Goal: Information Seeking & Learning: Learn about a topic

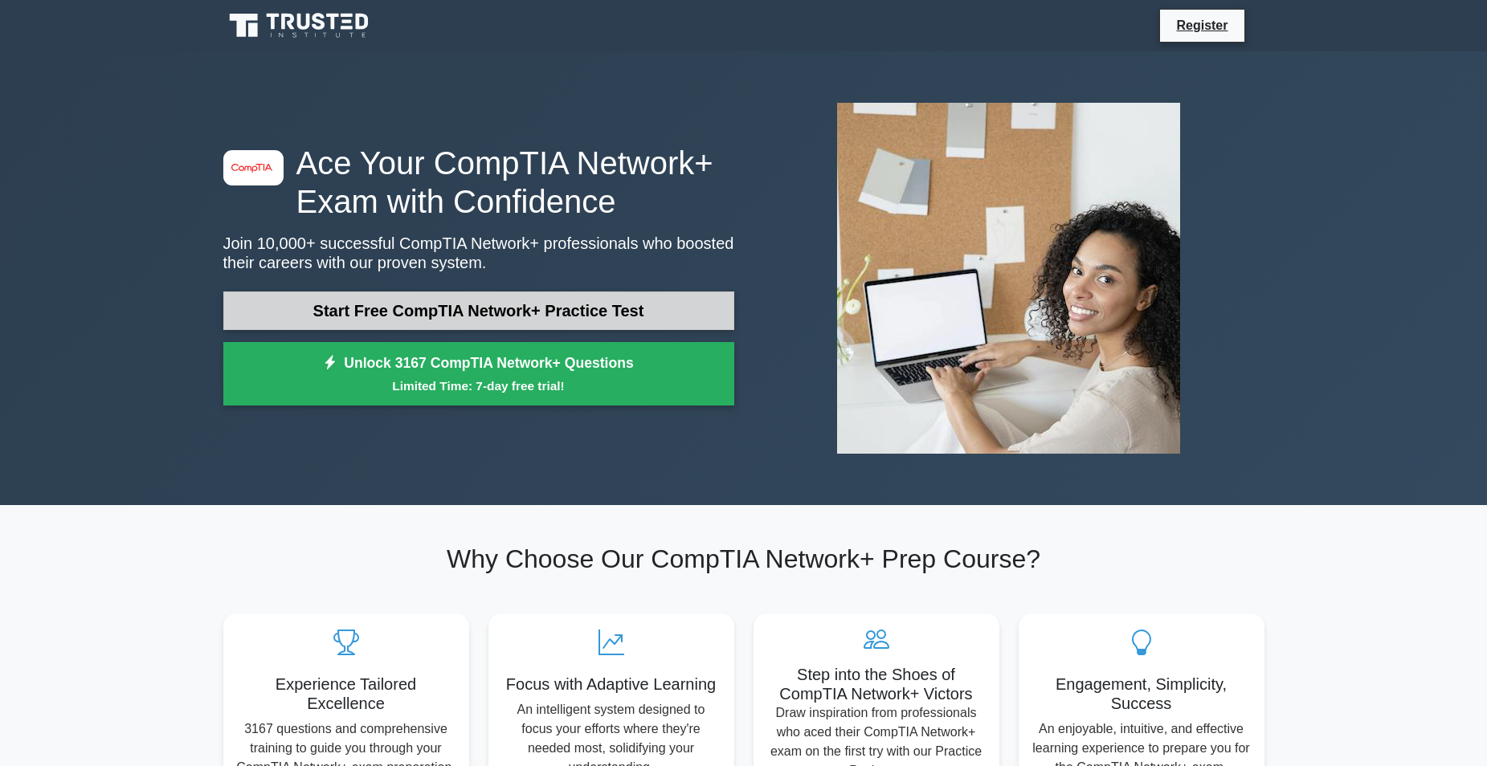
click at [612, 300] on link "Start Free CompTIA Network+ Practice Test" at bounding box center [478, 311] width 511 height 39
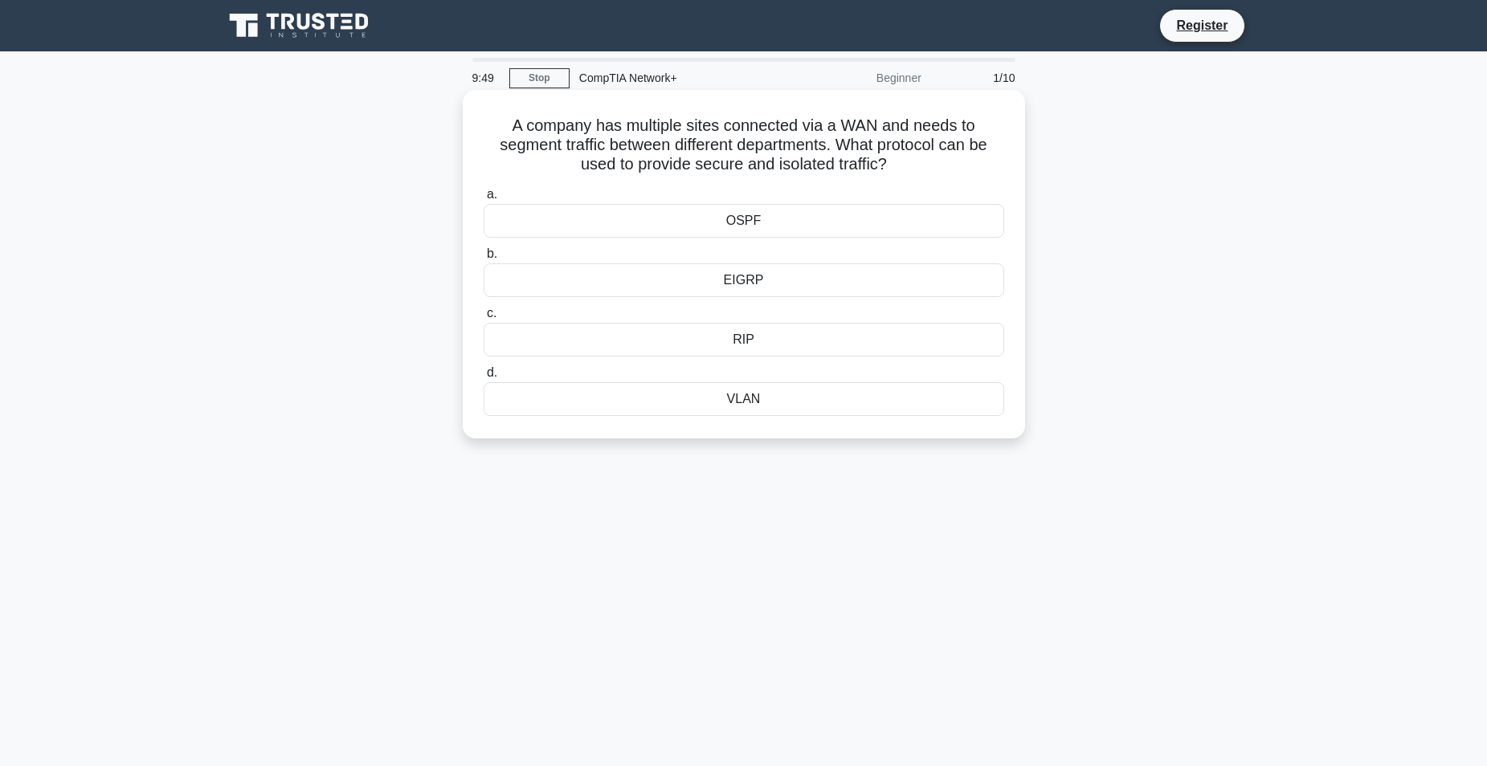
click at [710, 400] on div "VLAN" at bounding box center [744, 399] width 521 height 34
click at [484, 378] on input "d. VLAN" at bounding box center [484, 373] width 0 height 10
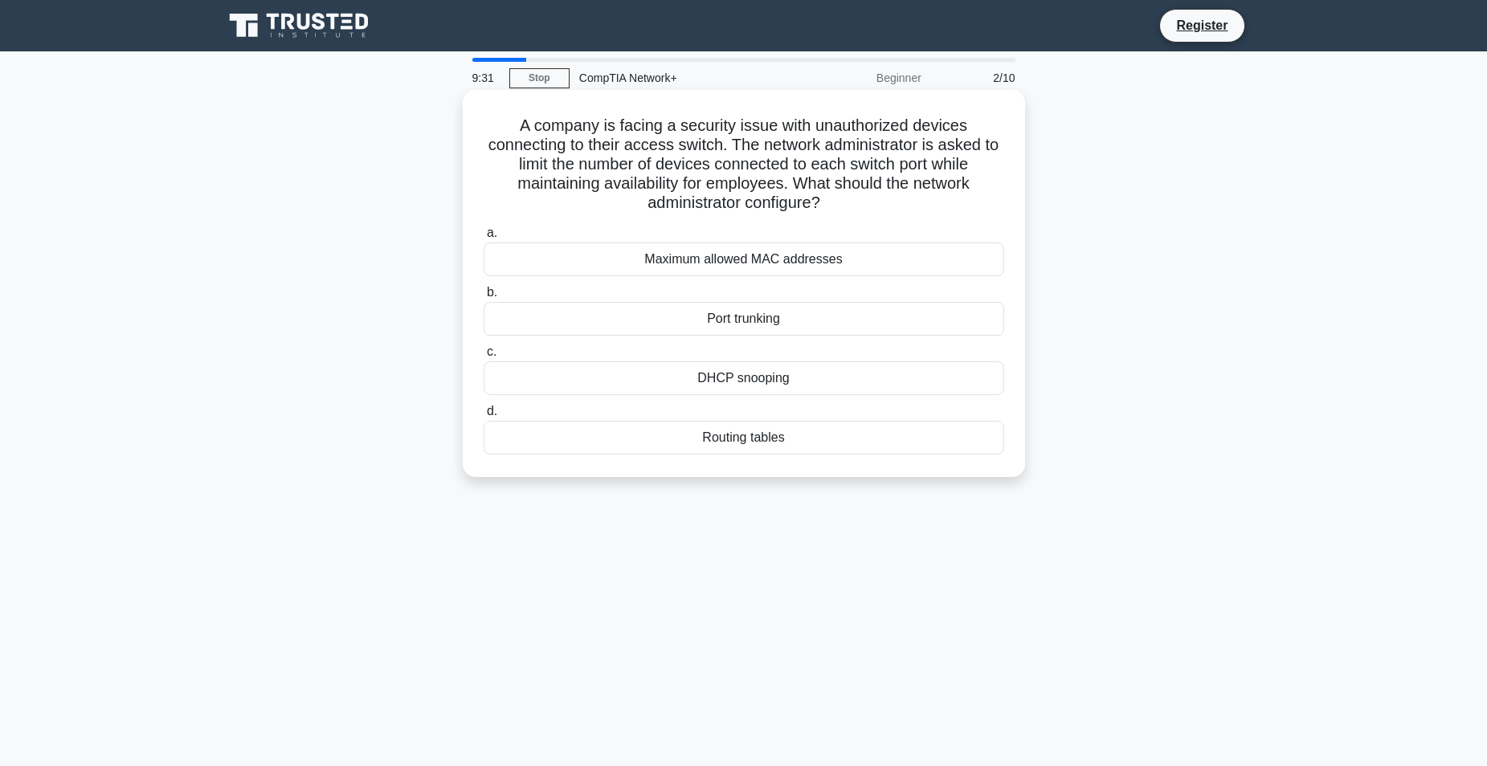
click at [787, 444] on div "Routing tables" at bounding box center [744, 438] width 521 height 34
click at [484, 417] on input "d. Routing tables" at bounding box center [484, 412] width 0 height 10
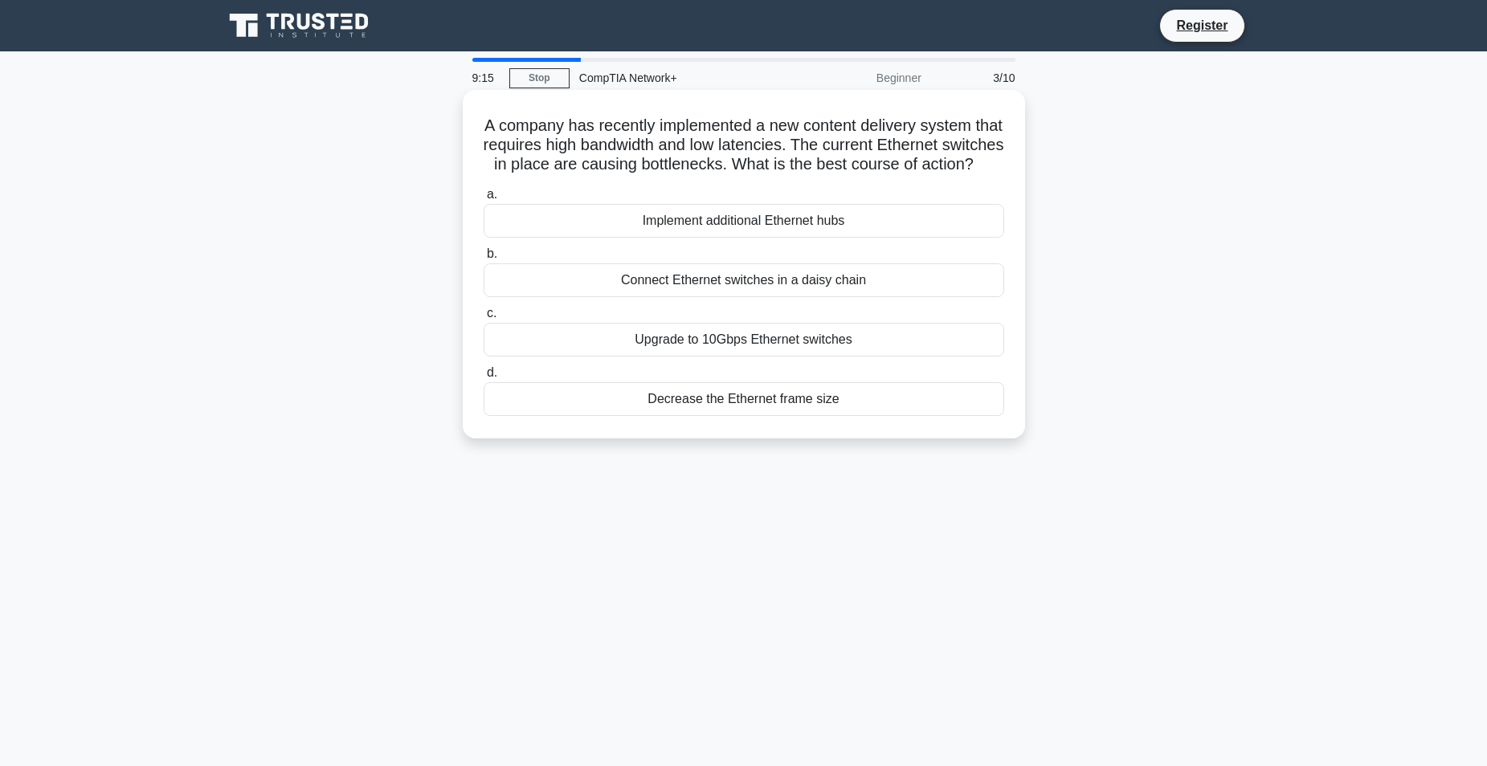
click at [756, 357] on div "Upgrade to 10Gbps Ethernet switches" at bounding box center [744, 340] width 521 height 34
click at [484, 319] on input "c. Upgrade to 10Gbps Ethernet switches" at bounding box center [484, 314] width 0 height 10
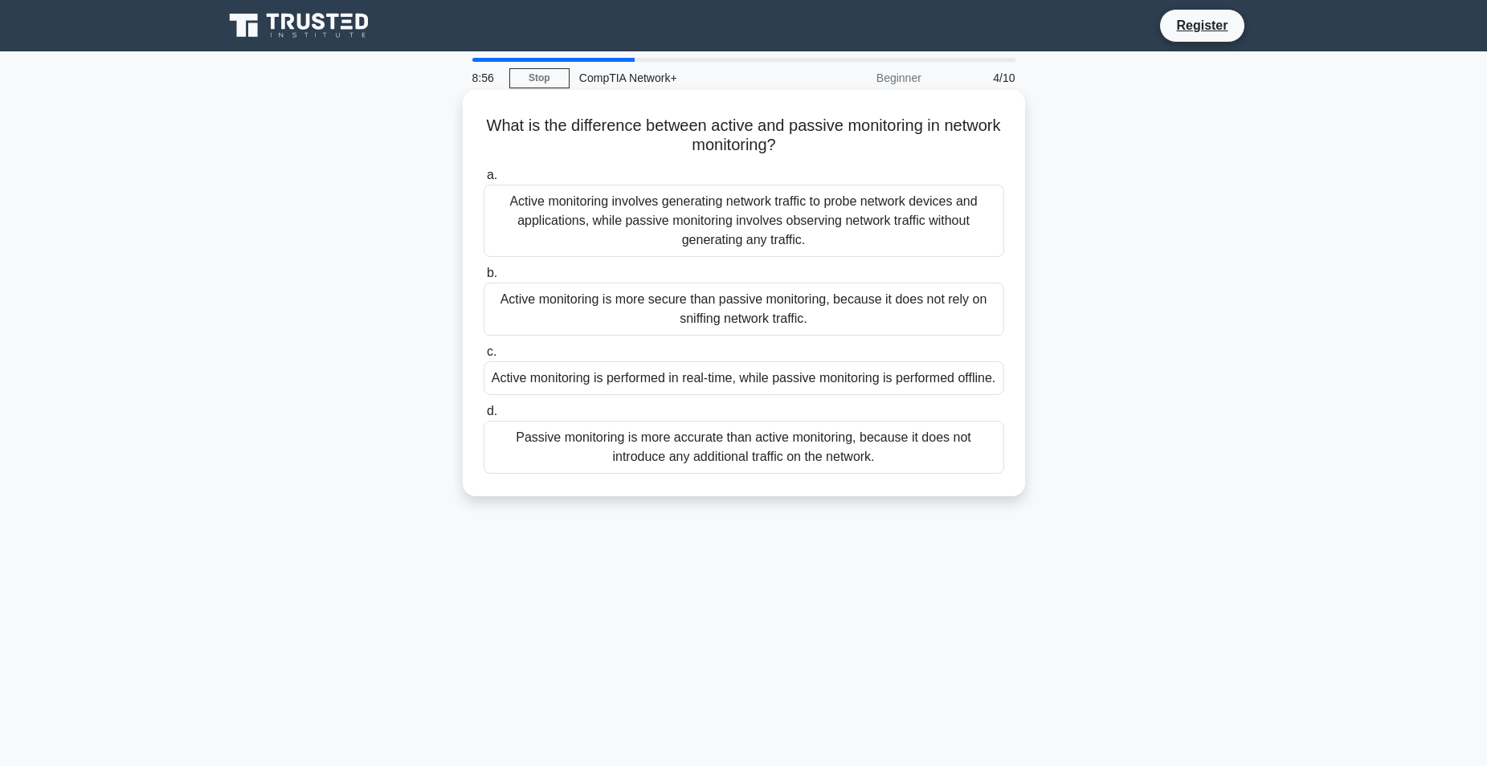
click at [694, 245] on div "Active monitoring involves generating network traffic to probe network devices …" at bounding box center [744, 221] width 521 height 72
click at [484, 181] on input "a. Active monitoring involves generating network traffic to probe network devic…" at bounding box center [484, 175] width 0 height 10
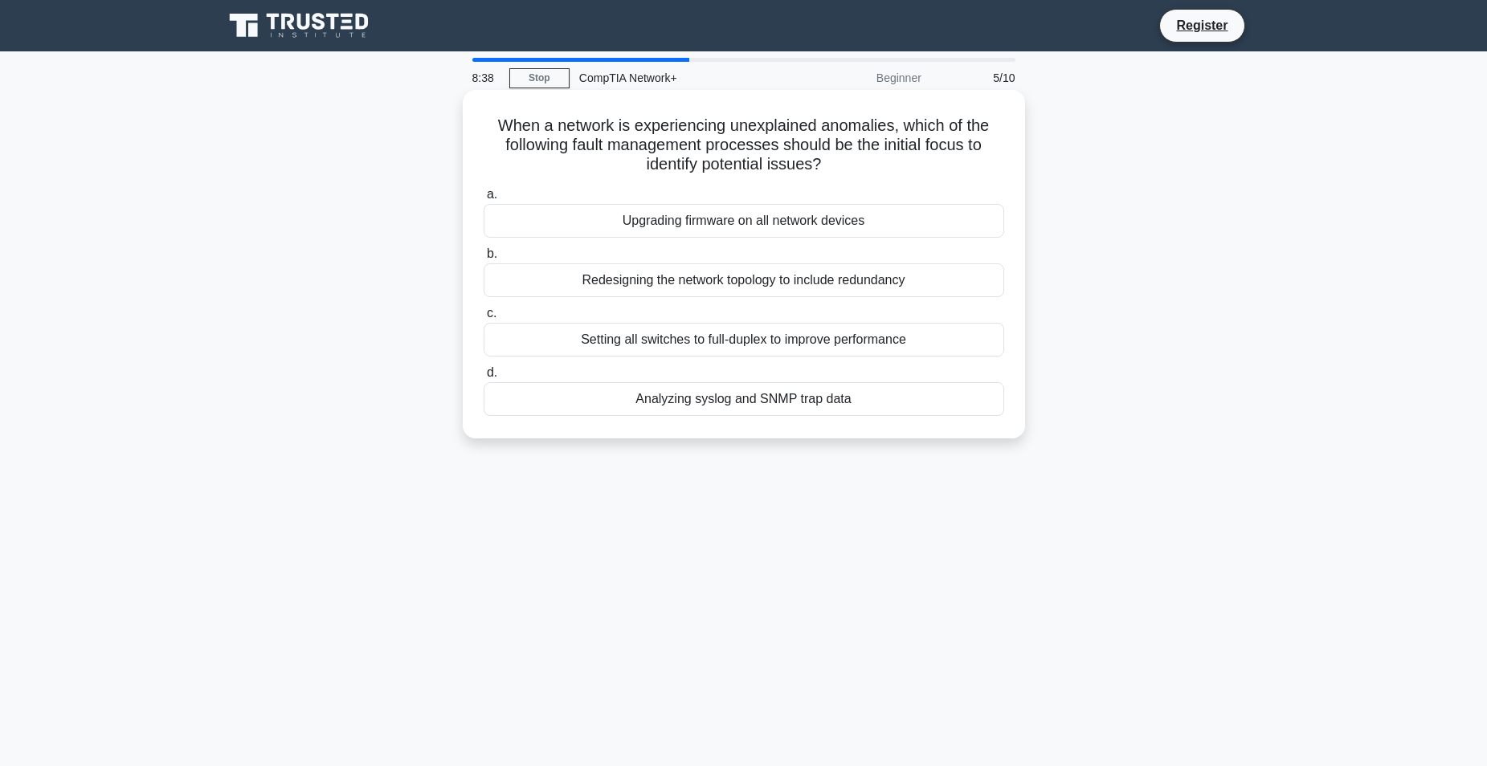
click at [686, 409] on div "Analyzing syslog and SNMP trap data" at bounding box center [744, 399] width 521 height 34
click at [484, 378] on input "d. Analyzing syslog and SNMP trap data" at bounding box center [484, 373] width 0 height 10
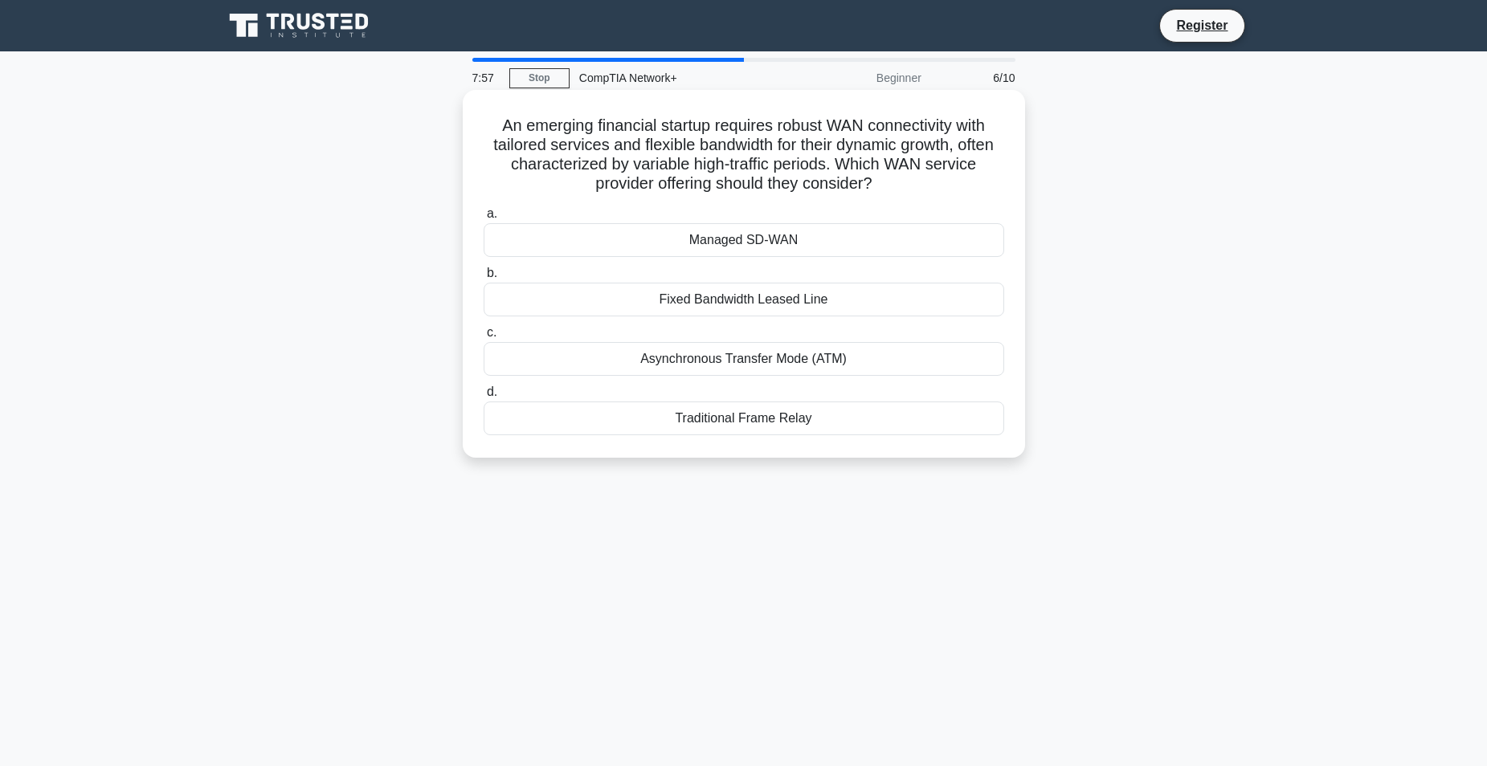
click at [803, 246] on div "Managed SD-WAN" at bounding box center [744, 240] width 521 height 34
click at [484, 219] on input "a. Managed SD-WAN" at bounding box center [484, 214] width 0 height 10
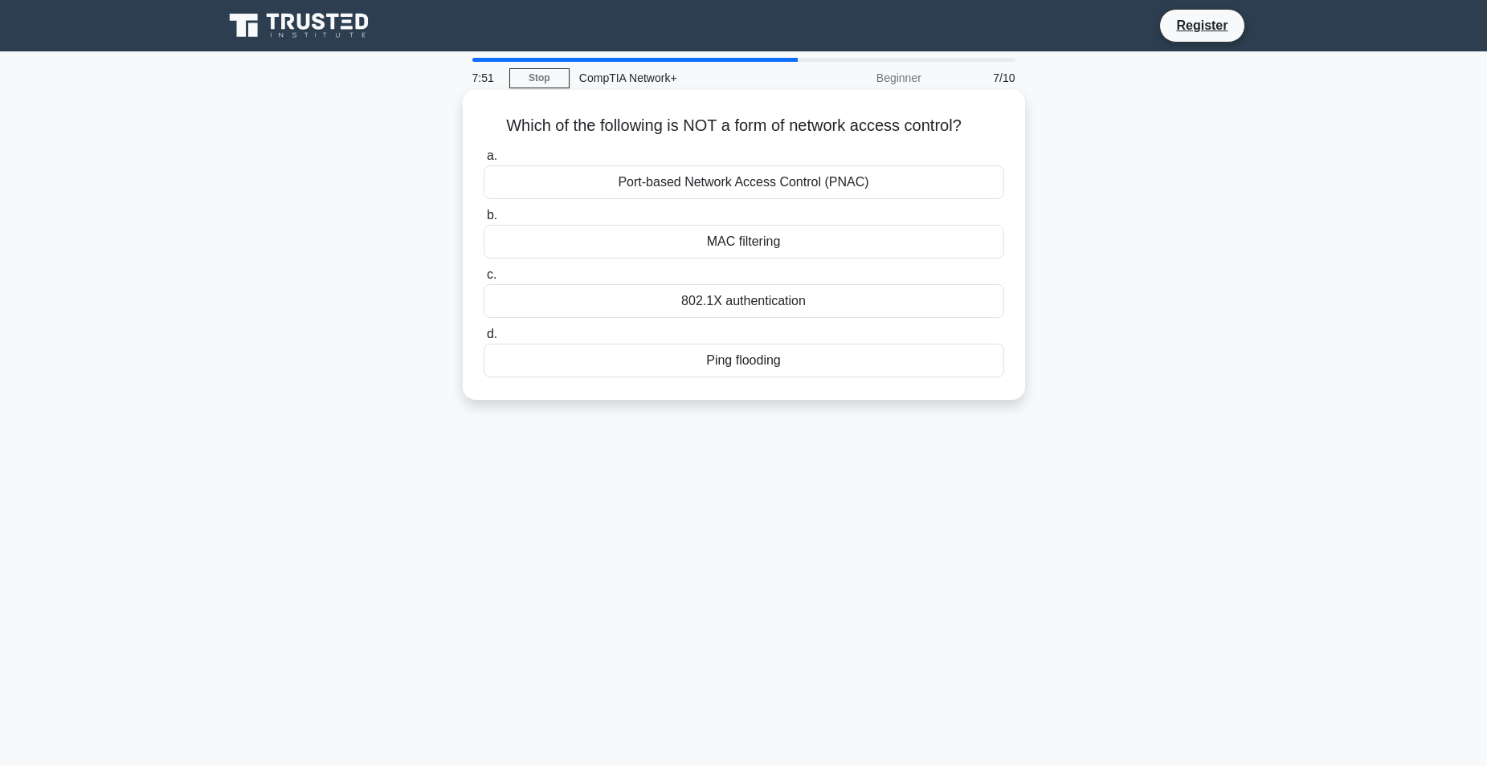
click at [777, 363] on div "Ping flooding" at bounding box center [744, 361] width 521 height 34
click at [484, 340] on input "d. Ping flooding" at bounding box center [484, 334] width 0 height 10
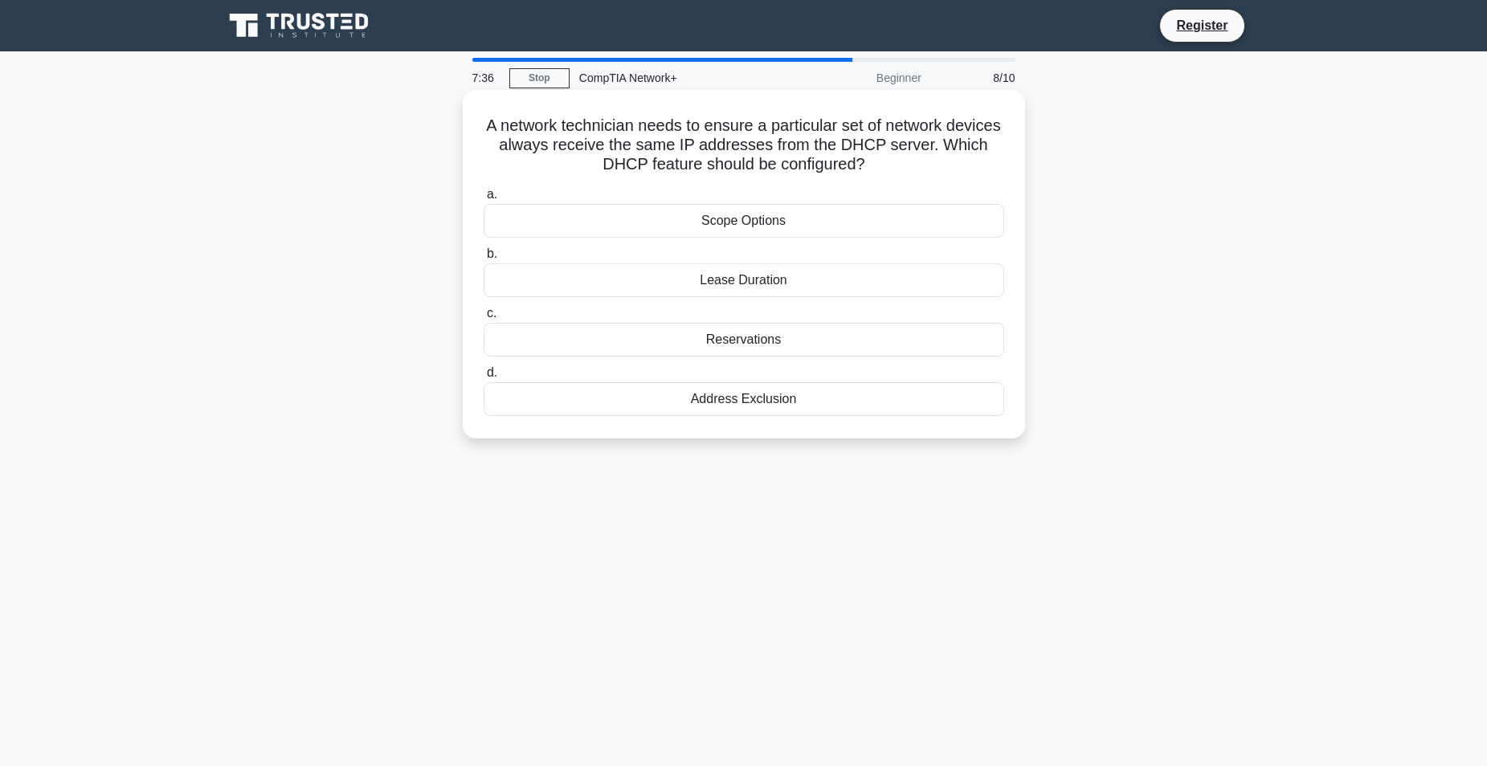
click at [755, 353] on div "Reservations" at bounding box center [744, 340] width 521 height 34
click at [484, 319] on input "c. Reservations" at bounding box center [484, 314] width 0 height 10
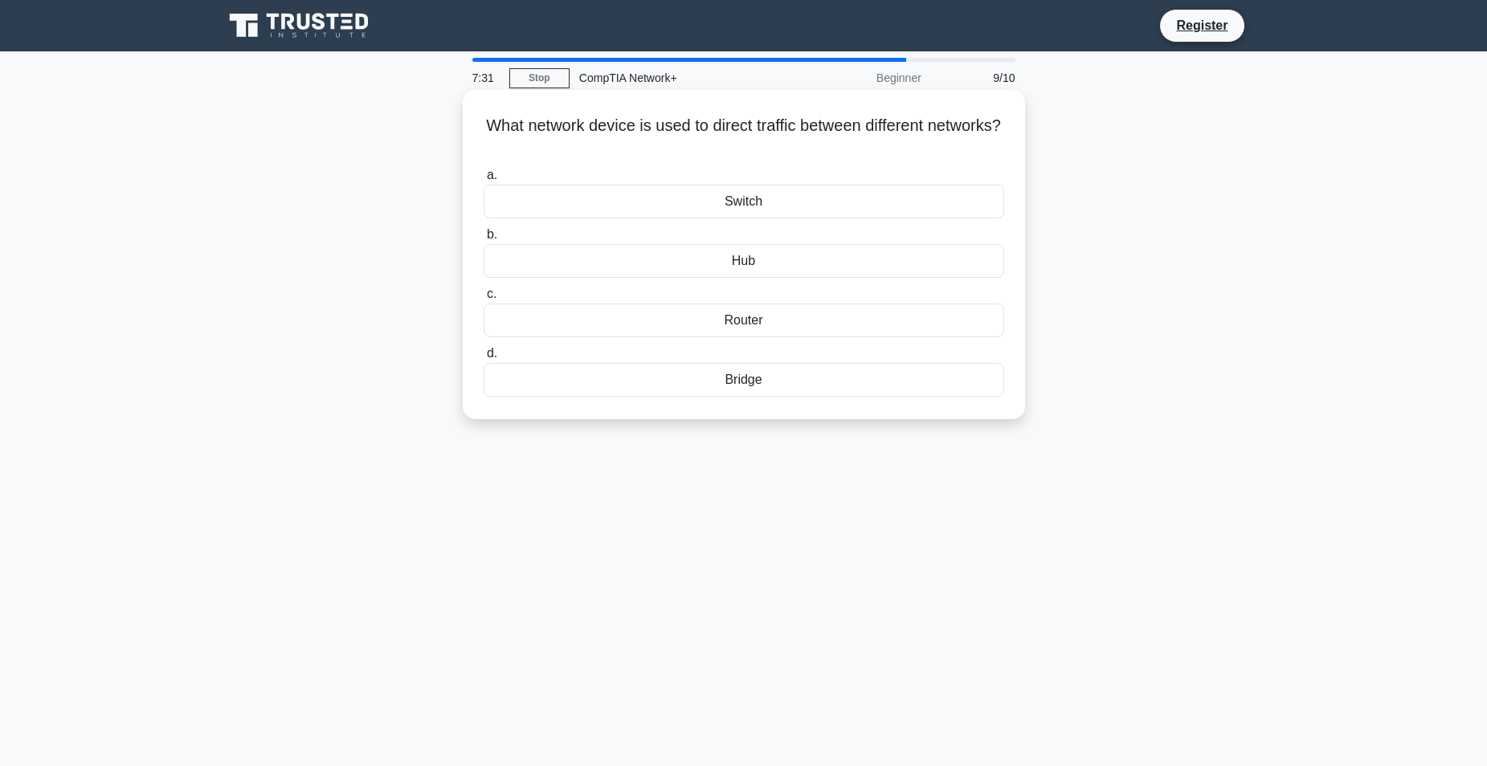
click at [705, 207] on div "Switch" at bounding box center [744, 202] width 521 height 34
click at [484, 181] on input "a. Switch" at bounding box center [484, 175] width 0 height 10
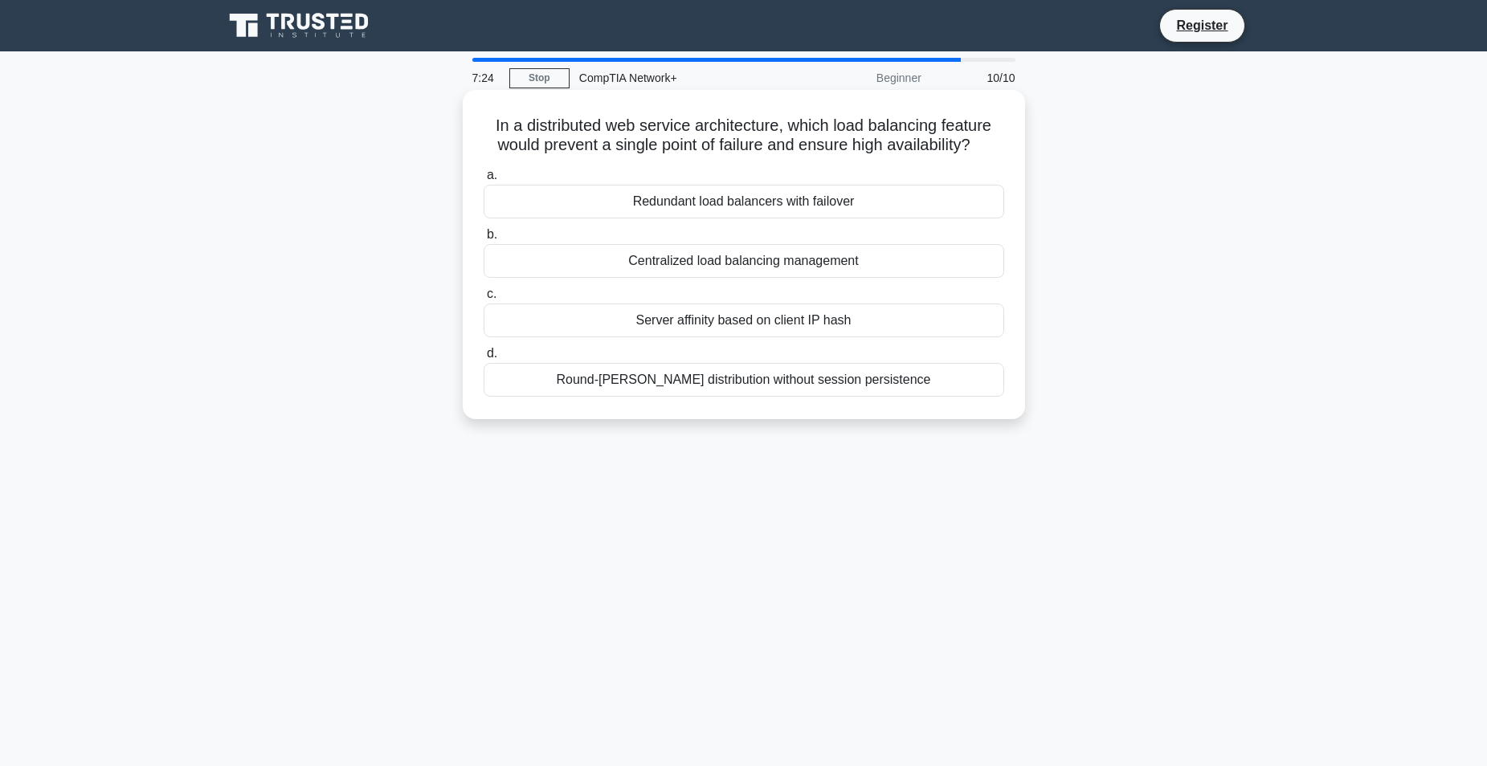
click at [564, 196] on div "Redundant load balancers with failover" at bounding box center [744, 202] width 521 height 34
click at [484, 181] on input "a. Redundant load balancers with failover" at bounding box center [484, 175] width 0 height 10
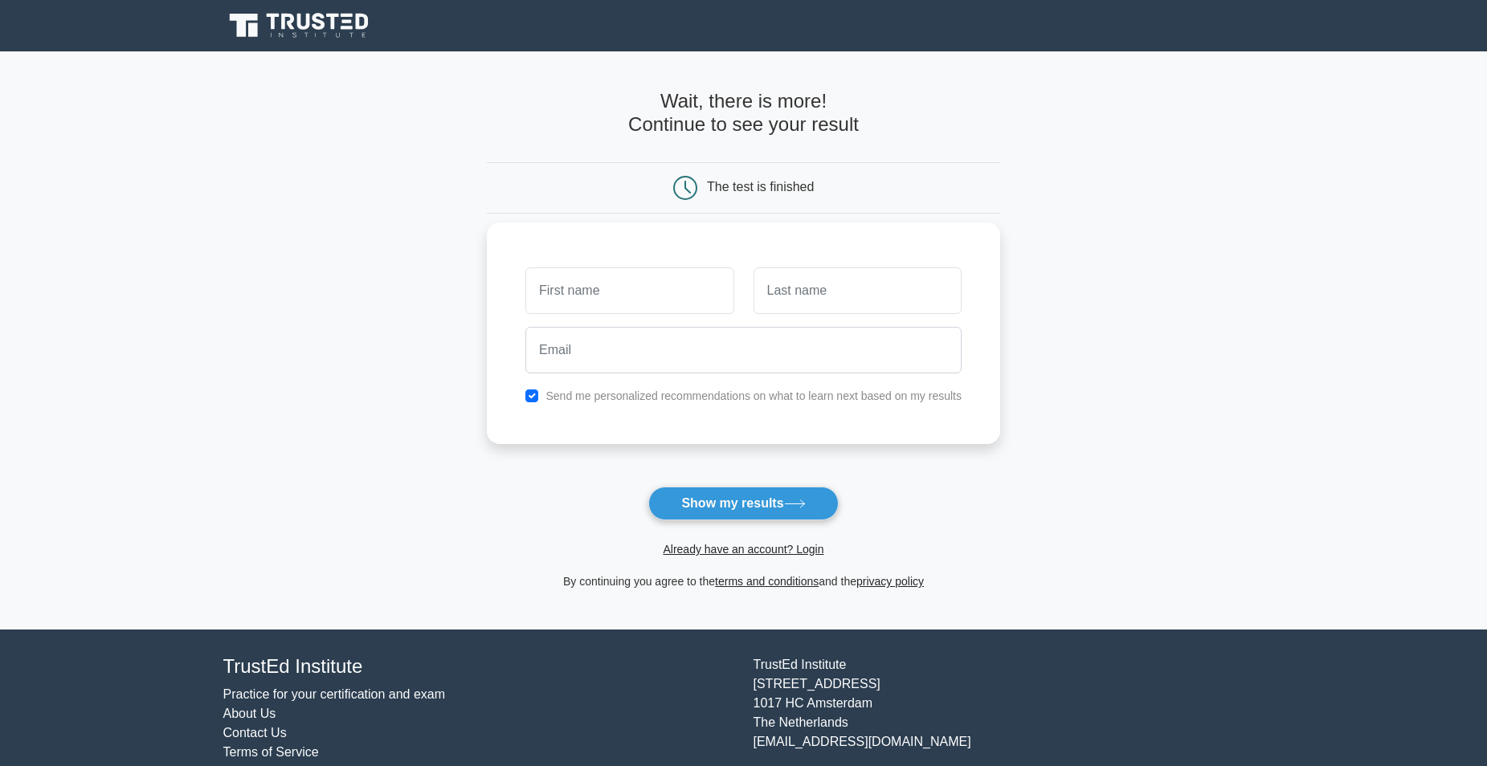
click at [589, 300] on input "text" at bounding box center [629, 291] width 208 height 47
click at [646, 281] on input "text" at bounding box center [629, 291] width 208 height 47
type input "Maxie"
type input "Payne"
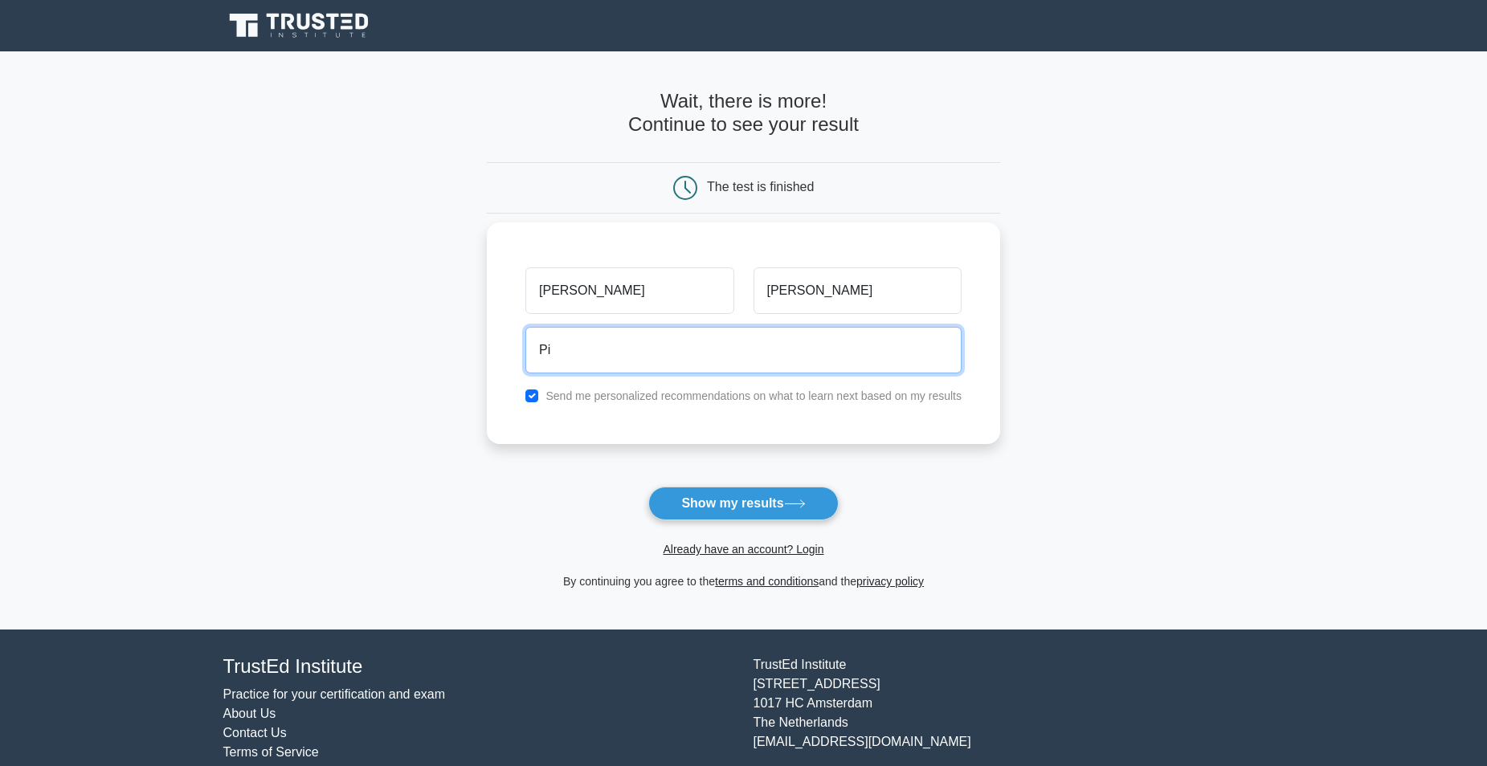
type input "P"
type input "candlemax7654321@gmail.com"
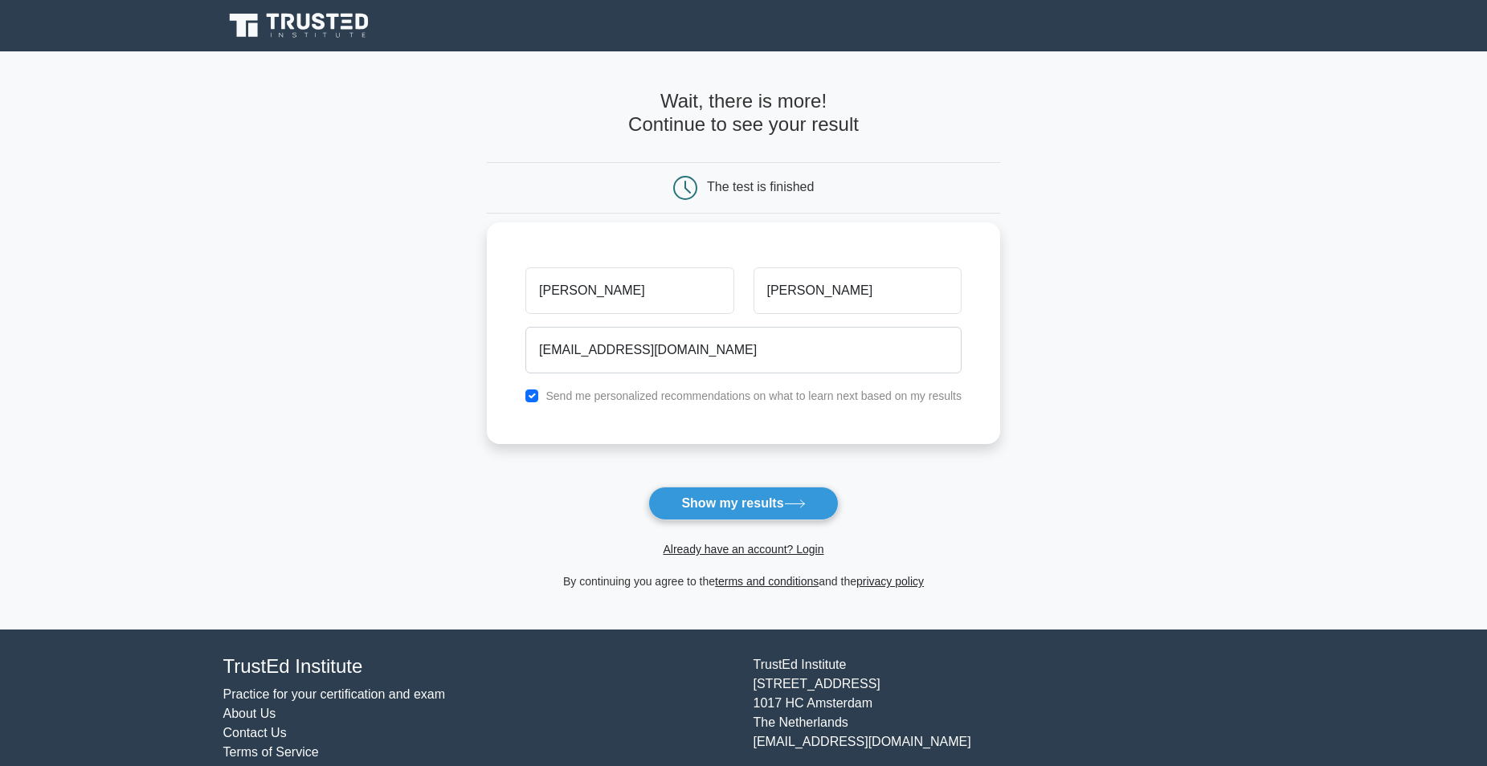
click at [542, 393] on div "Send me personalized recommendations on what to learn next based on my results" at bounding box center [744, 395] width 456 height 19
click at [534, 400] on input "checkbox" at bounding box center [531, 396] width 13 height 13
checkbox input "false"
click at [714, 500] on button "Show my results" at bounding box center [743, 504] width 190 height 34
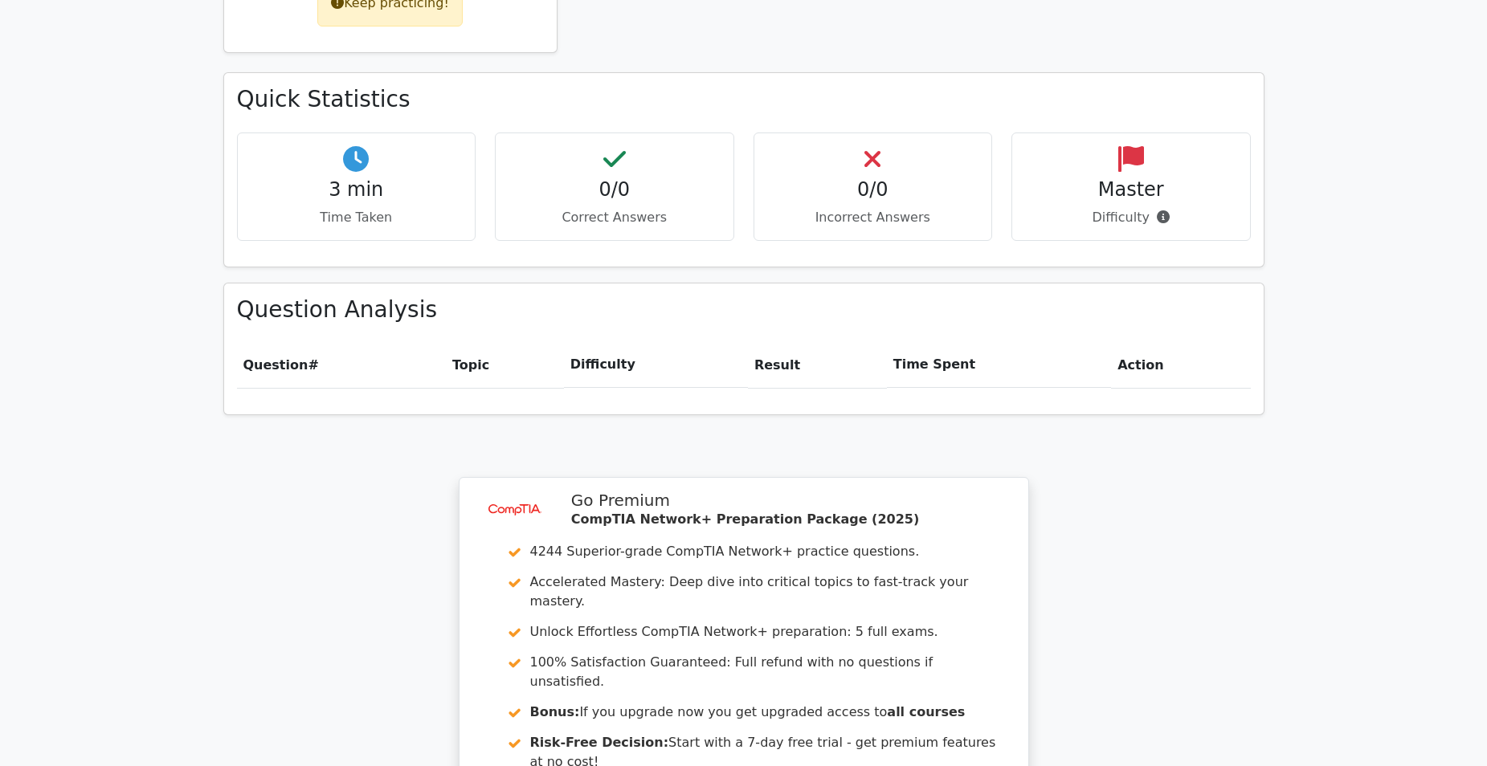
scroll to position [1044, 0]
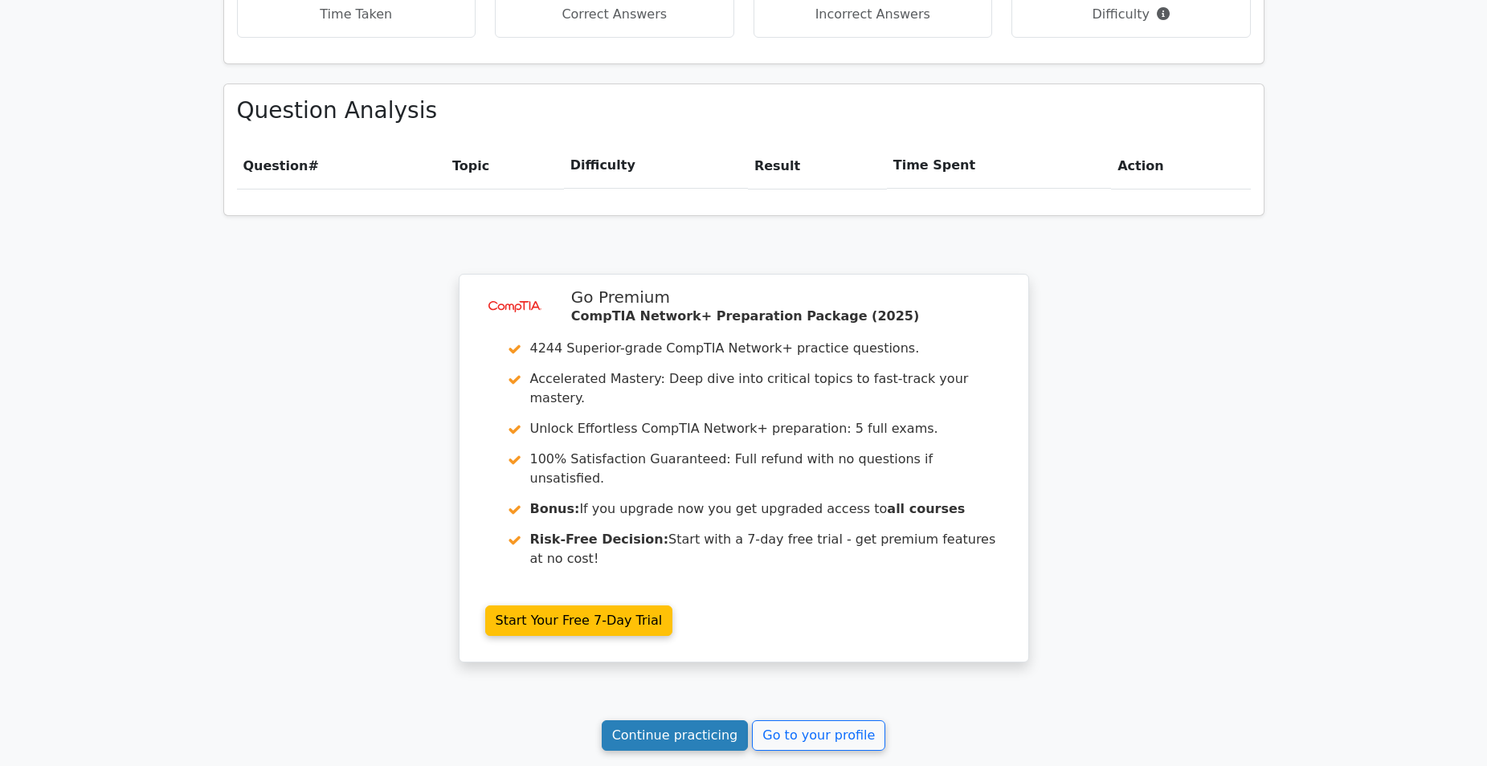
click at [698, 721] on link "Continue practicing" at bounding box center [675, 736] width 147 height 31
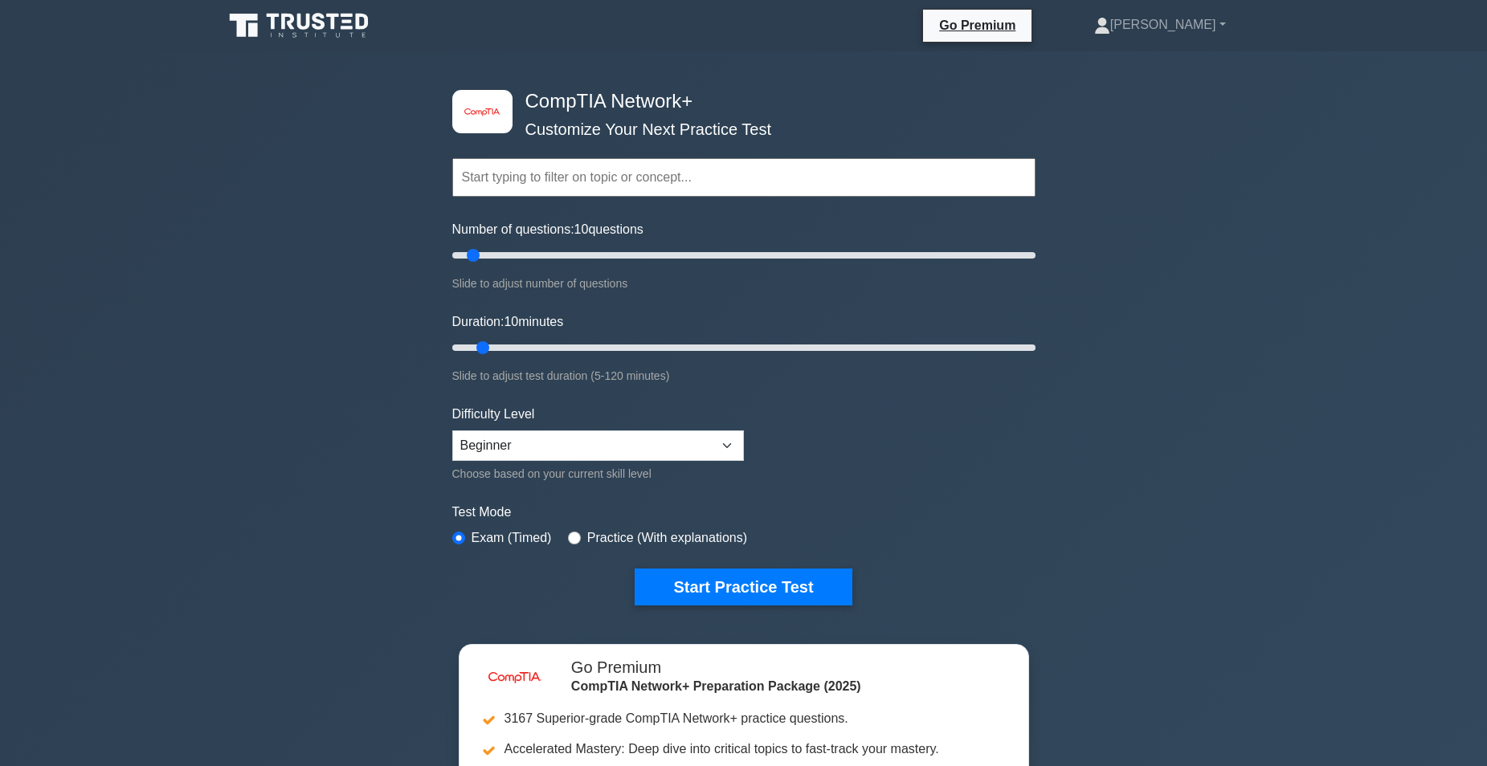
drag, startPoint x: 790, startPoint y: 558, endPoint x: 779, endPoint y: 551, distance: 12.7
